Goal: Task Accomplishment & Management: Manage account settings

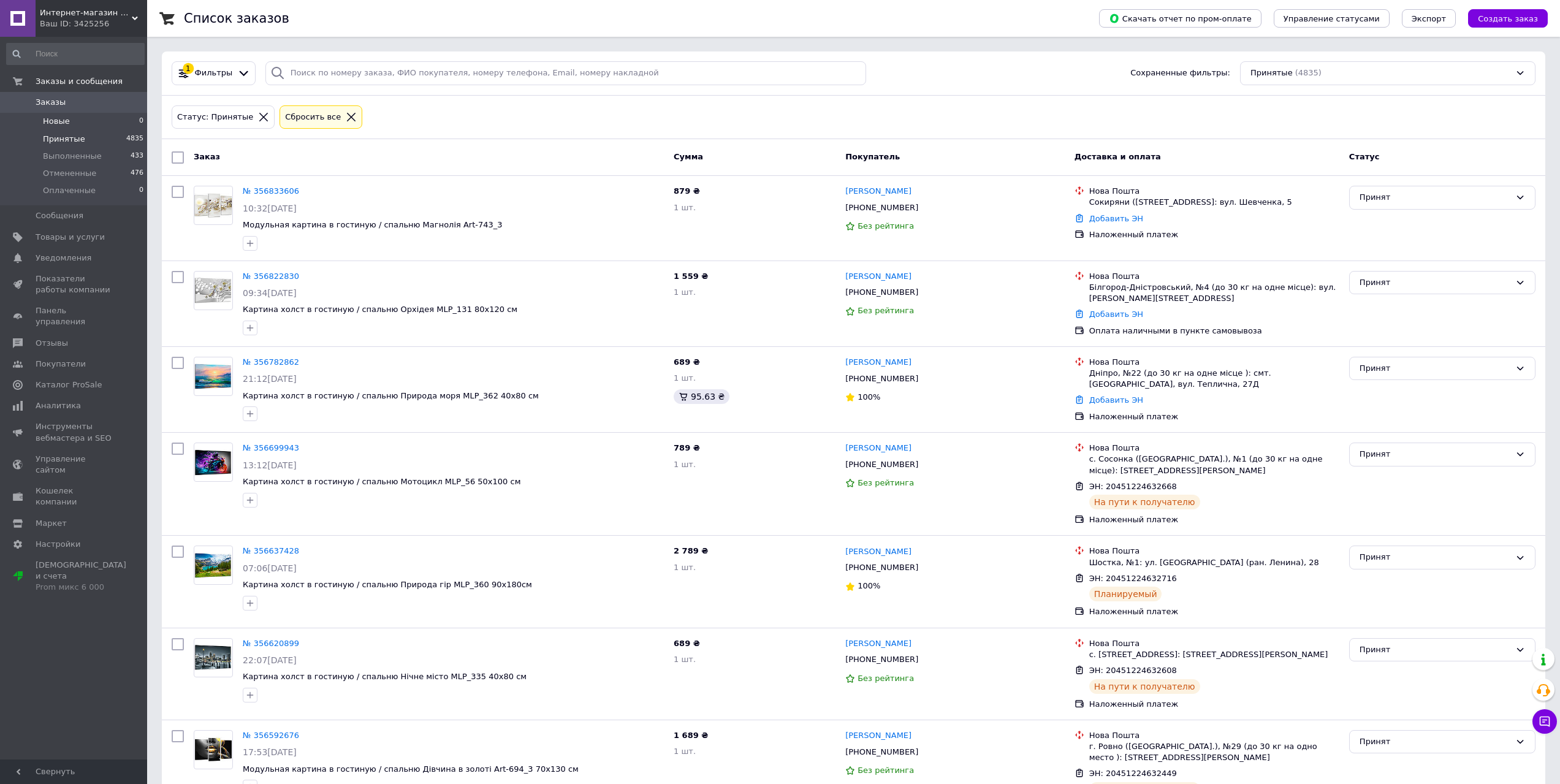
click at [66, 121] on span "Новые" at bounding box center [56, 121] width 27 height 11
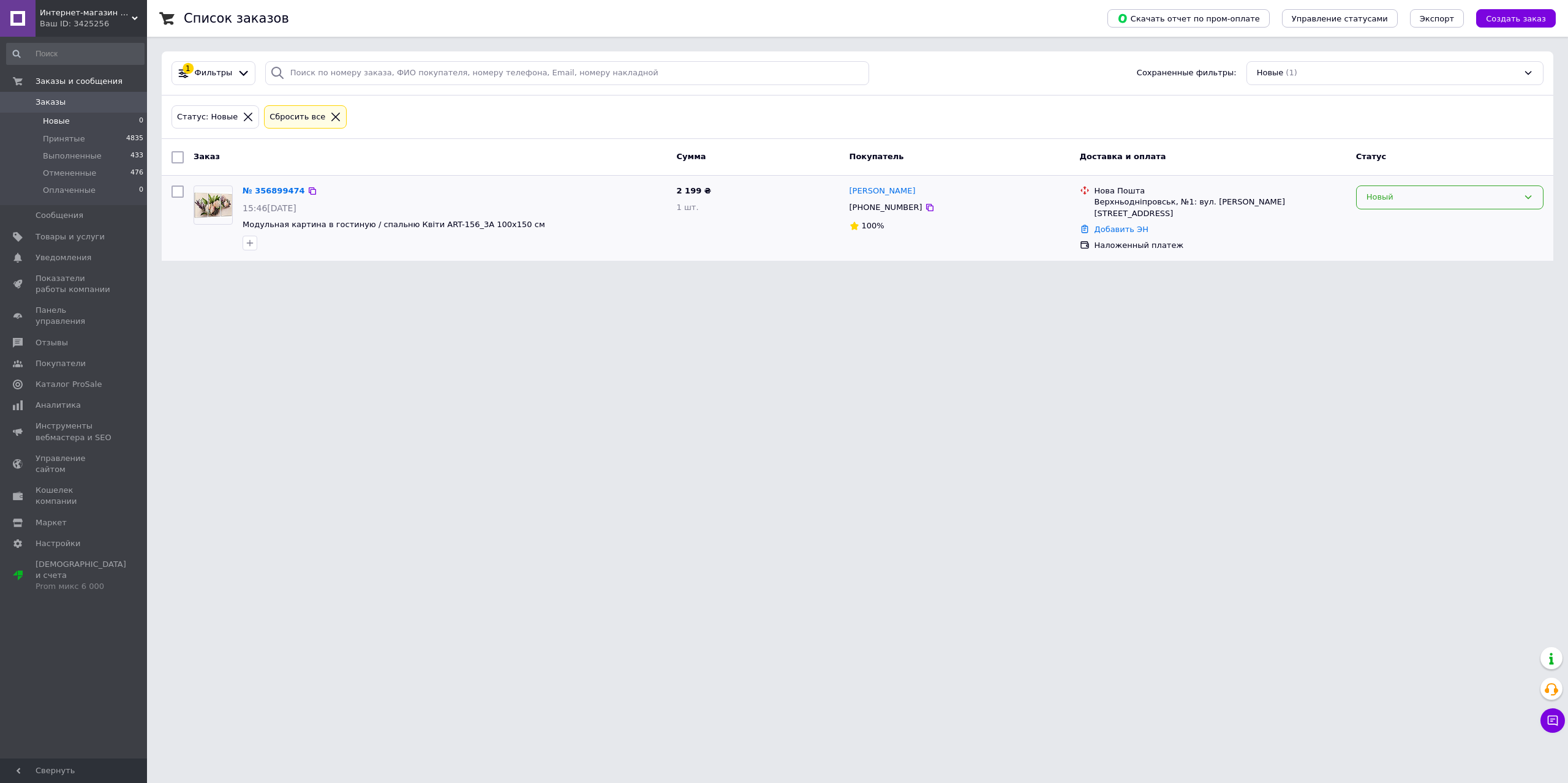
click at [1404, 199] on div "Новый" at bounding box center [1442, 198] width 152 height 13
click at [1409, 224] on li "Принят" at bounding box center [1449, 224] width 186 height 23
drag, startPoint x: 301, startPoint y: 321, endPoint x: 300, endPoint y: 291, distance: 30.0
click at [301, 276] on html "Интернет-магазин модульных картин "Art Dekors" Ваш ID: 3425256 Сайт Интернет-ма…" at bounding box center [784, 137] width 1568 height 276
click at [272, 189] on link "№ 356899474" at bounding box center [270, 190] width 56 height 9
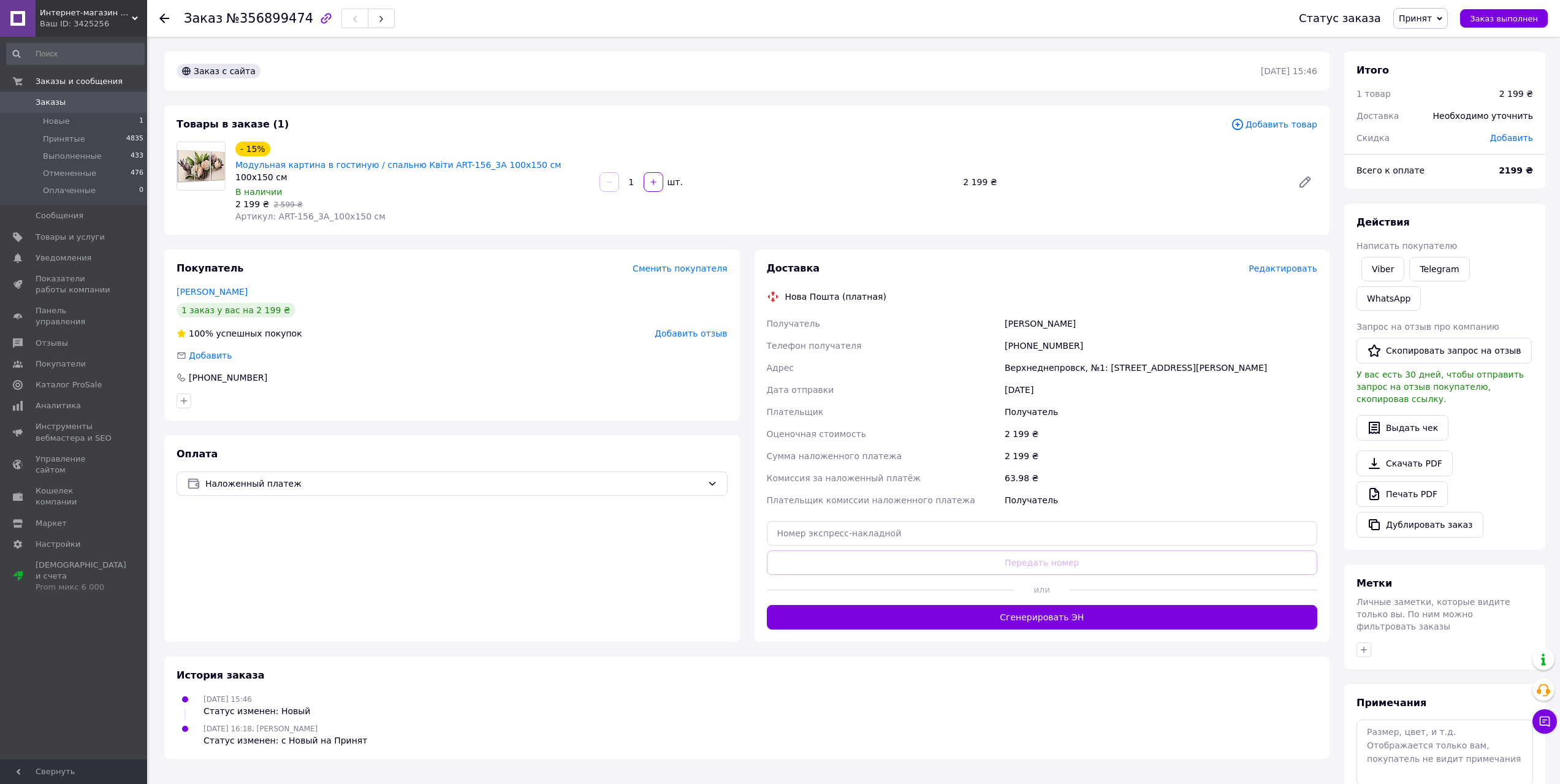
click at [1029, 335] on div "[PHONE_NUMBER]" at bounding box center [1161, 345] width 318 height 22
click at [1030, 335] on div "[PHONE_NUMBER]" at bounding box center [1161, 345] width 318 height 22
copy div "[PHONE_NUMBER]"
click at [274, 541] on div "Оплата Наложенный платеж" at bounding box center [452, 539] width 576 height 207
